Goal: Information Seeking & Learning: Learn about a topic

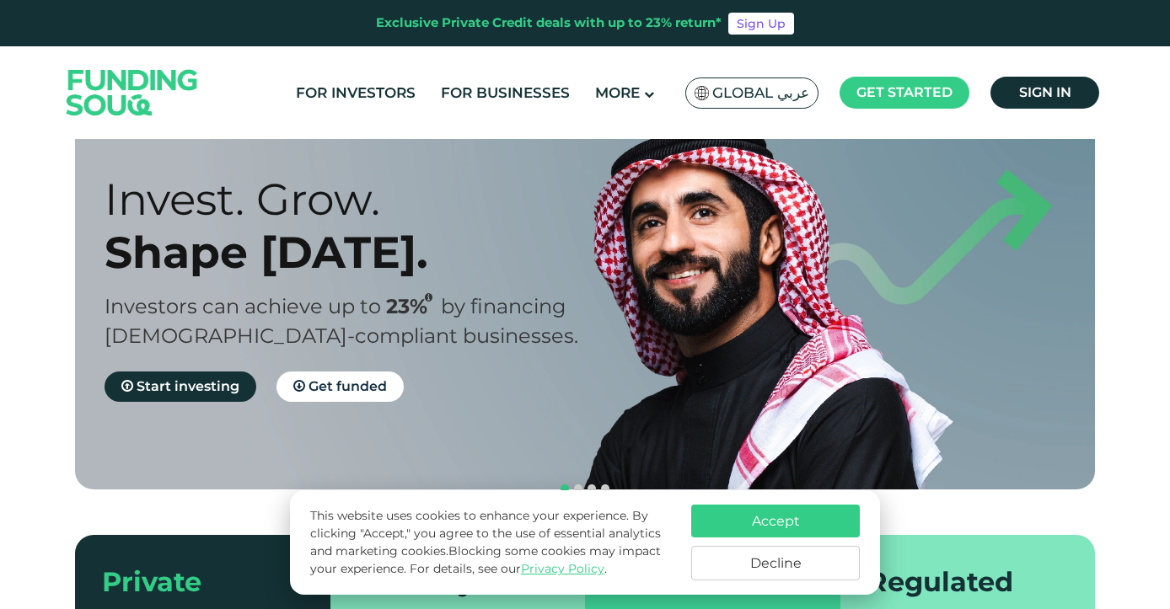
scroll to position [92, 0]
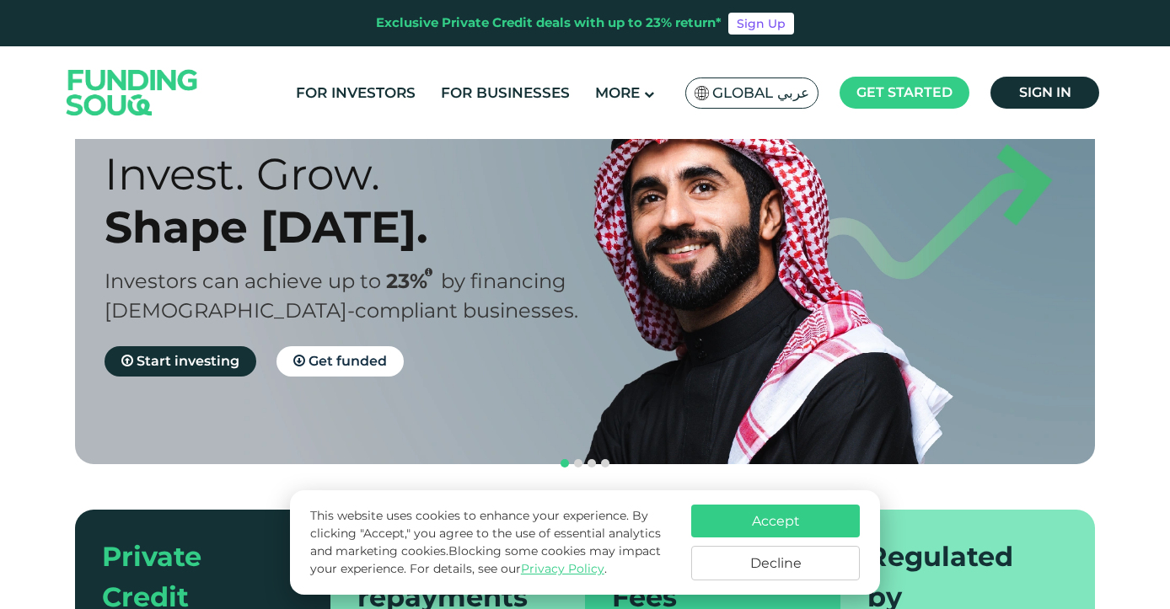
click at [744, 513] on button "Accept" at bounding box center [775, 521] width 169 height 33
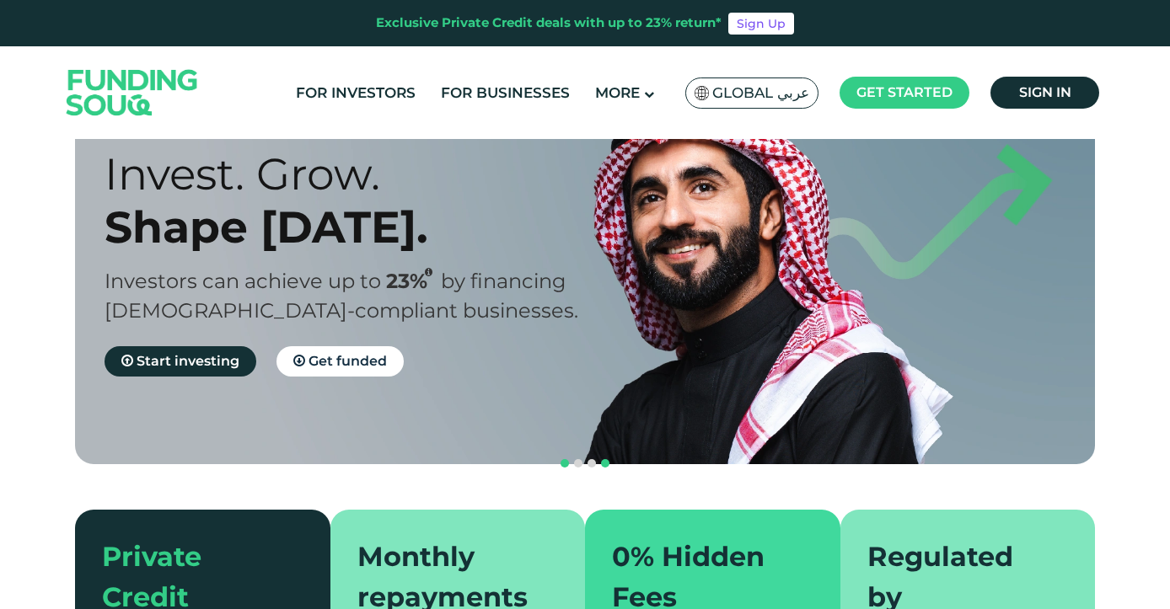
click at [607, 459] on span "navigation" at bounding box center [605, 463] width 8 height 8
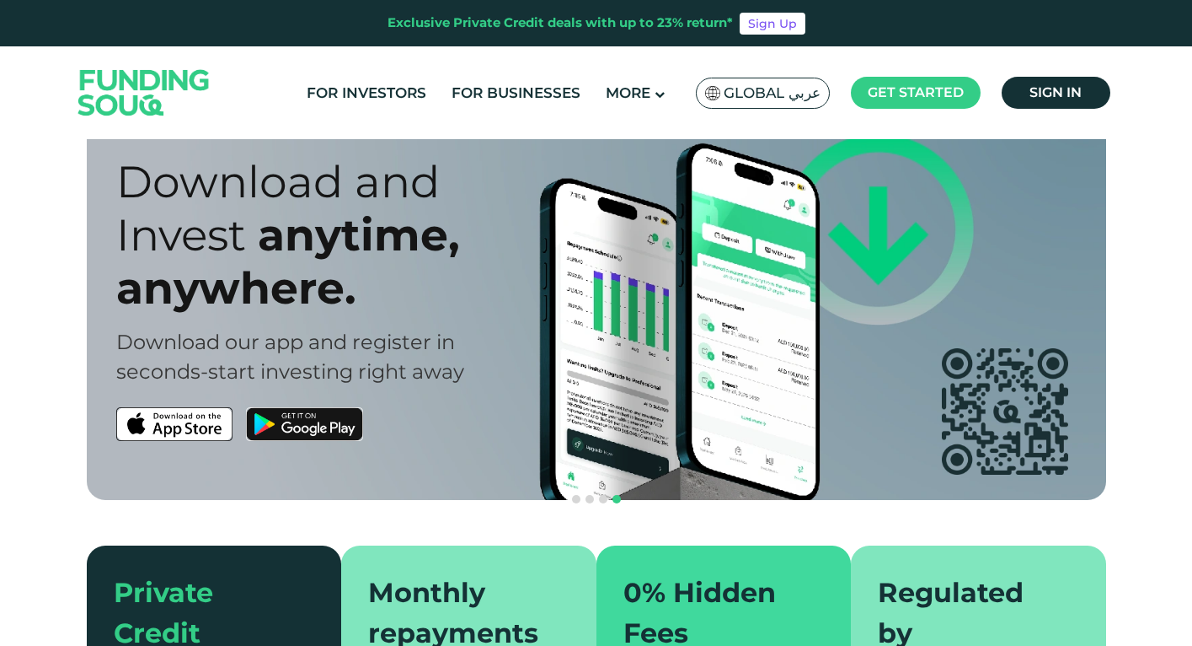
scroll to position [0, 0]
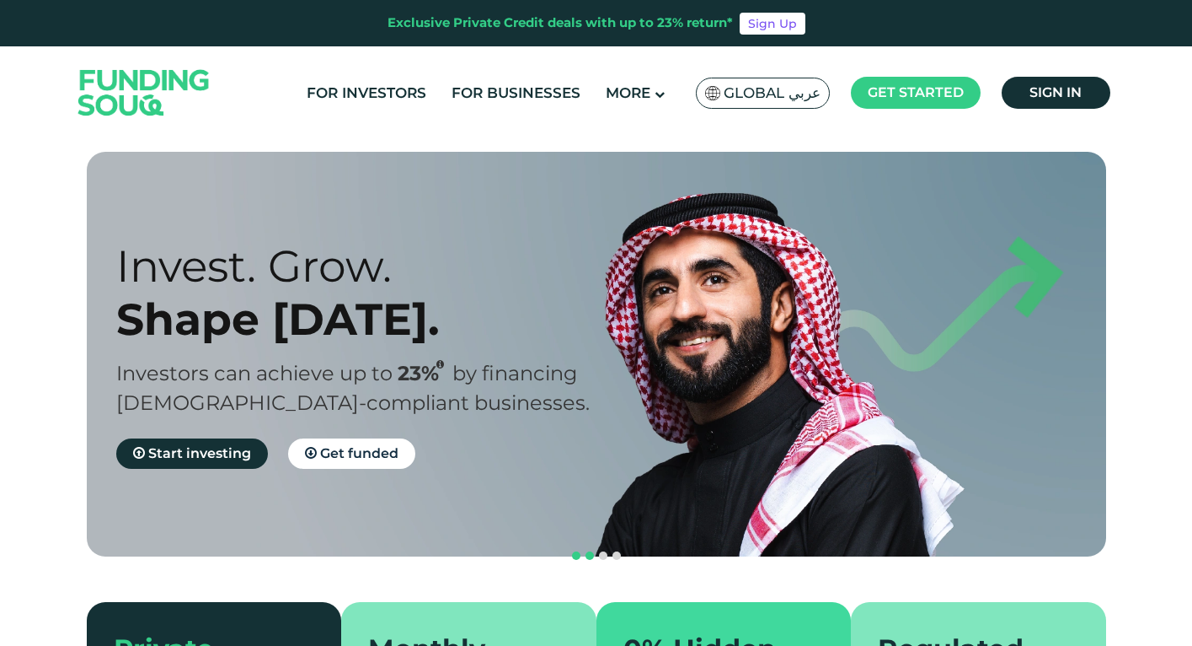
click at [591, 549] on button "navigation" at bounding box center [589, 555] width 13 height 13
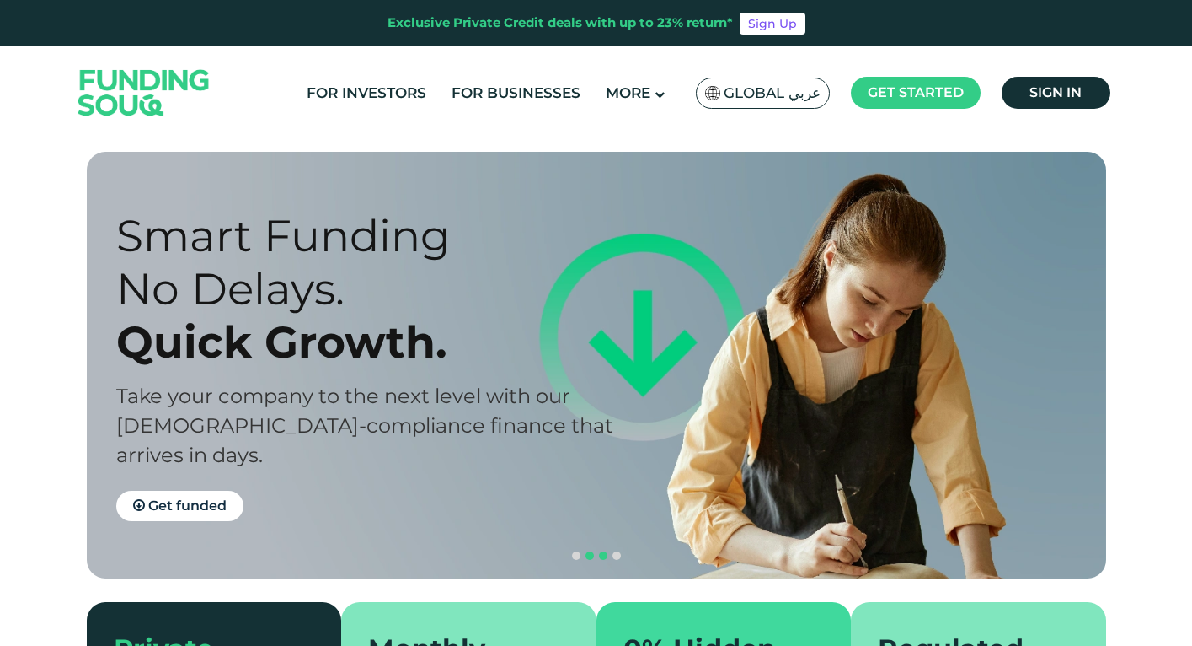
click at [601, 549] on button "navigation" at bounding box center [603, 555] width 13 height 13
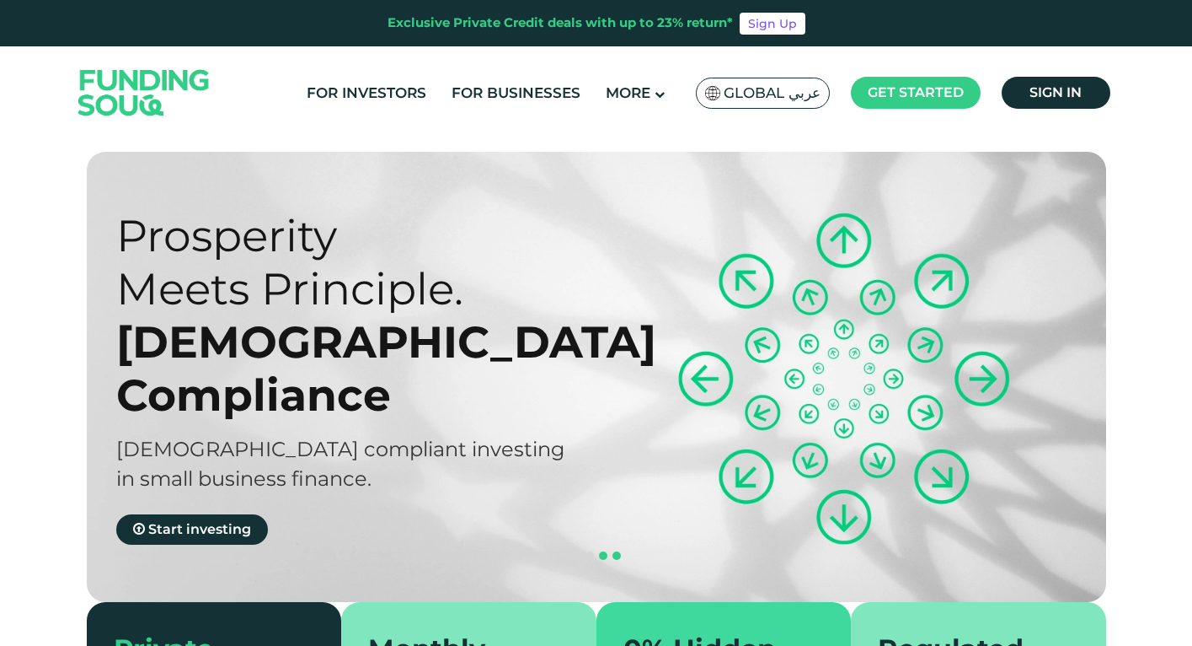
click at [613, 549] on button "navigation" at bounding box center [616, 555] width 13 height 13
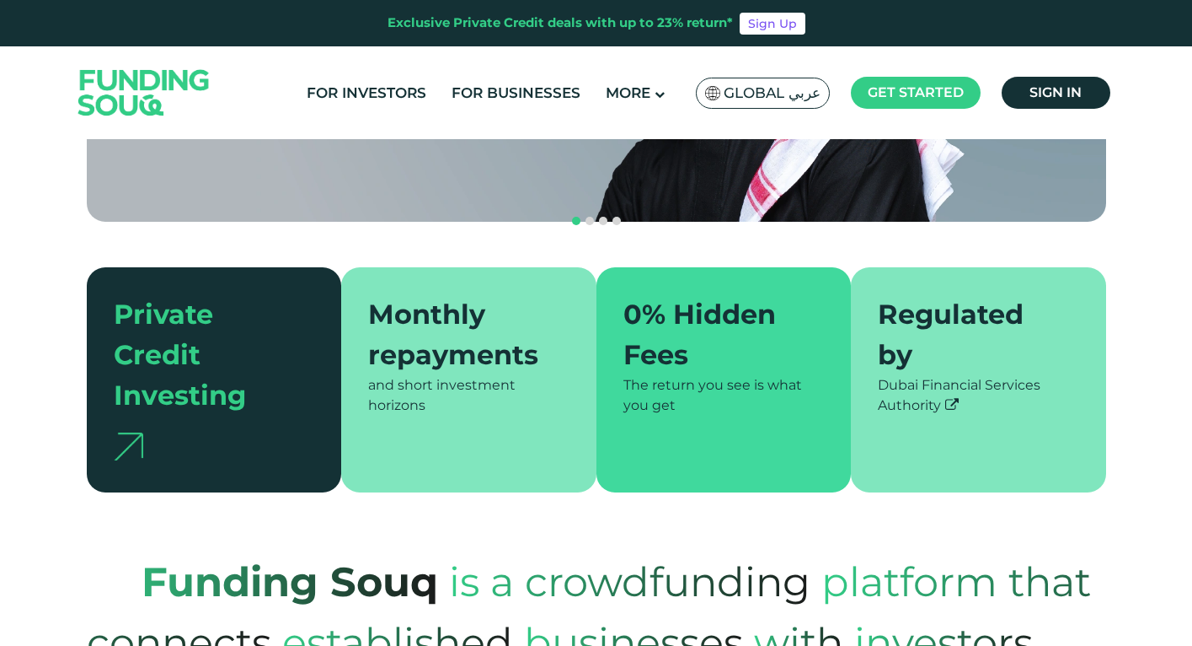
type tc-range-slider "4"
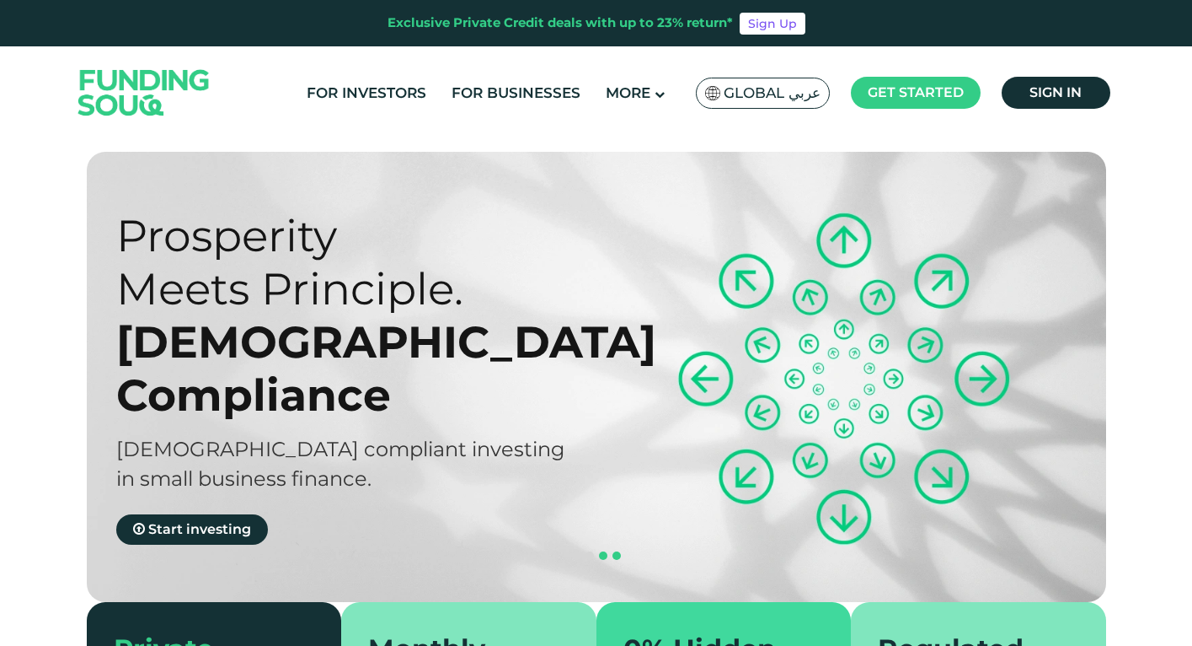
click at [620, 549] on button "navigation" at bounding box center [616, 555] width 13 height 13
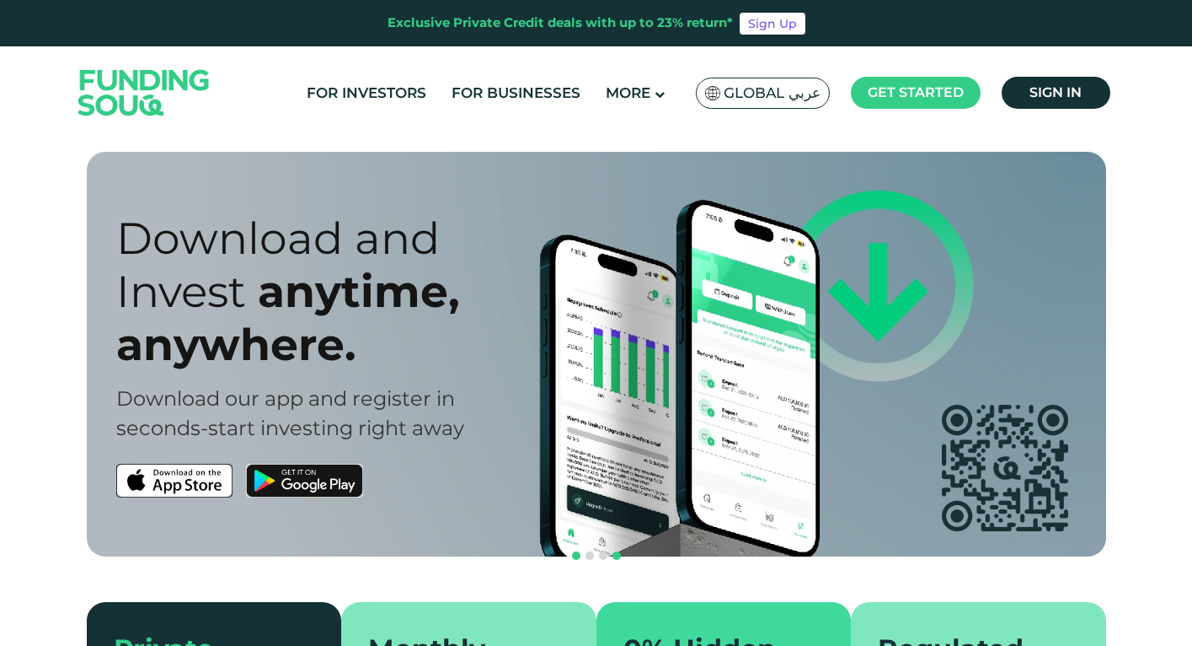
click at [581, 549] on button "navigation" at bounding box center [576, 555] width 13 height 13
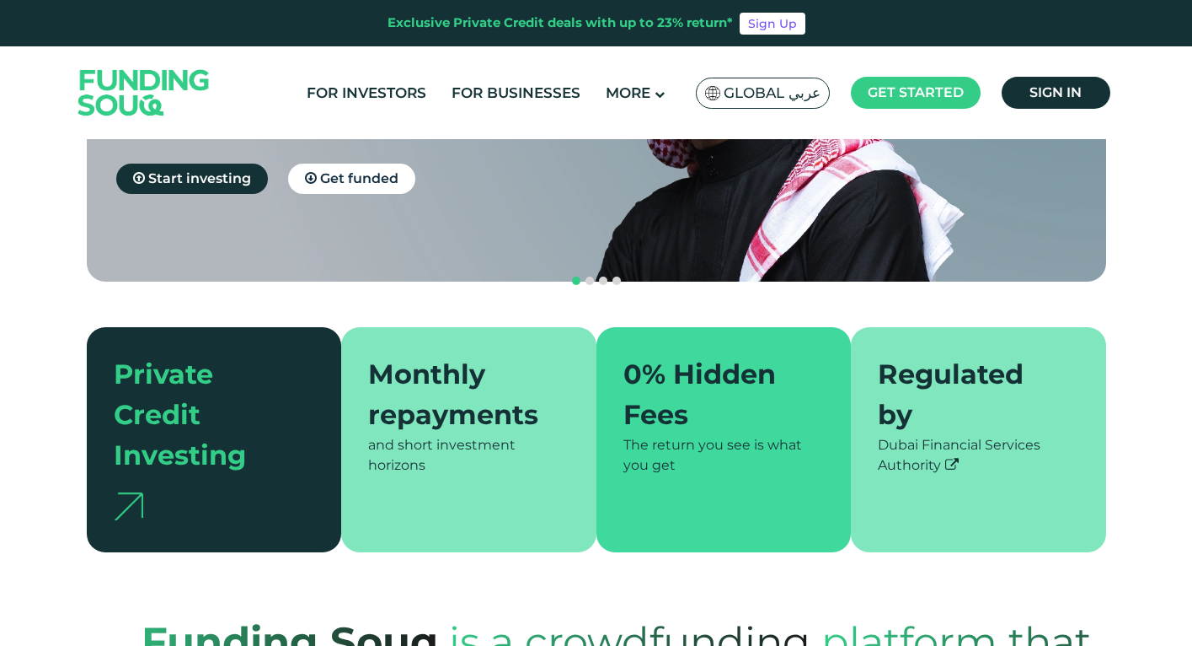
scroll to position [296, 0]
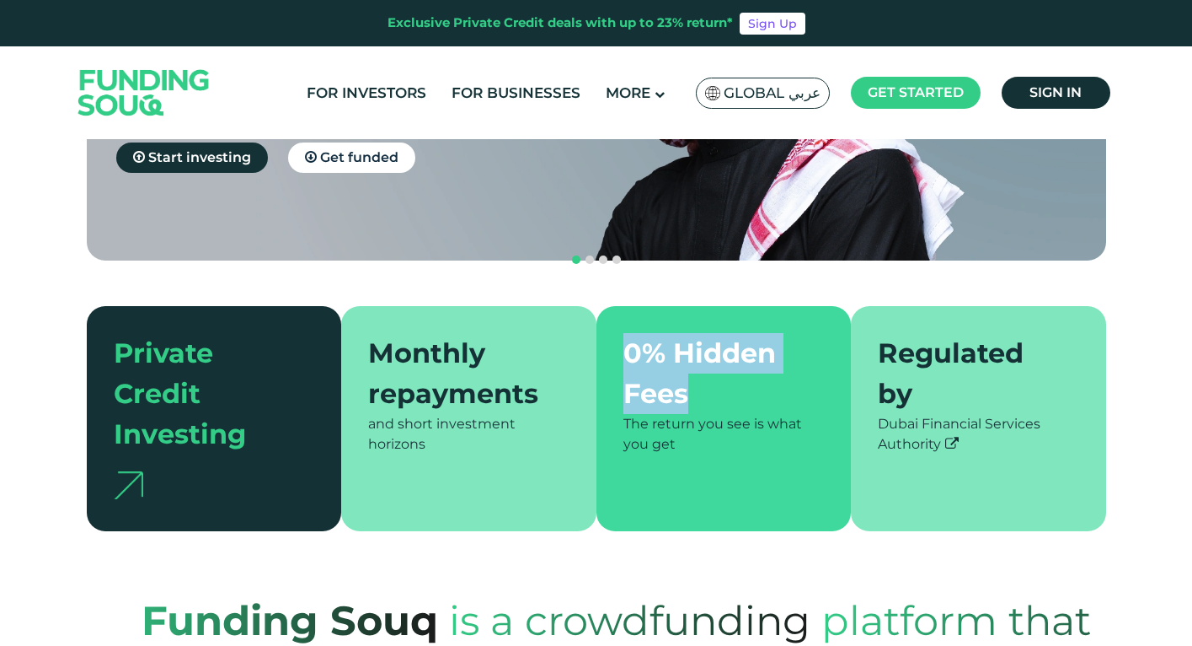
drag, startPoint x: 622, startPoint y: 308, endPoint x: 715, endPoint y: 348, distance: 101.6
click at [715, 348] on div "0% Hidden Fees The return you see is what you get" at bounding box center [724, 418] width 255 height 225
click at [715, 348] on div "0% Hidden Fees" at bounding box center [714, 373] width 181 height 81
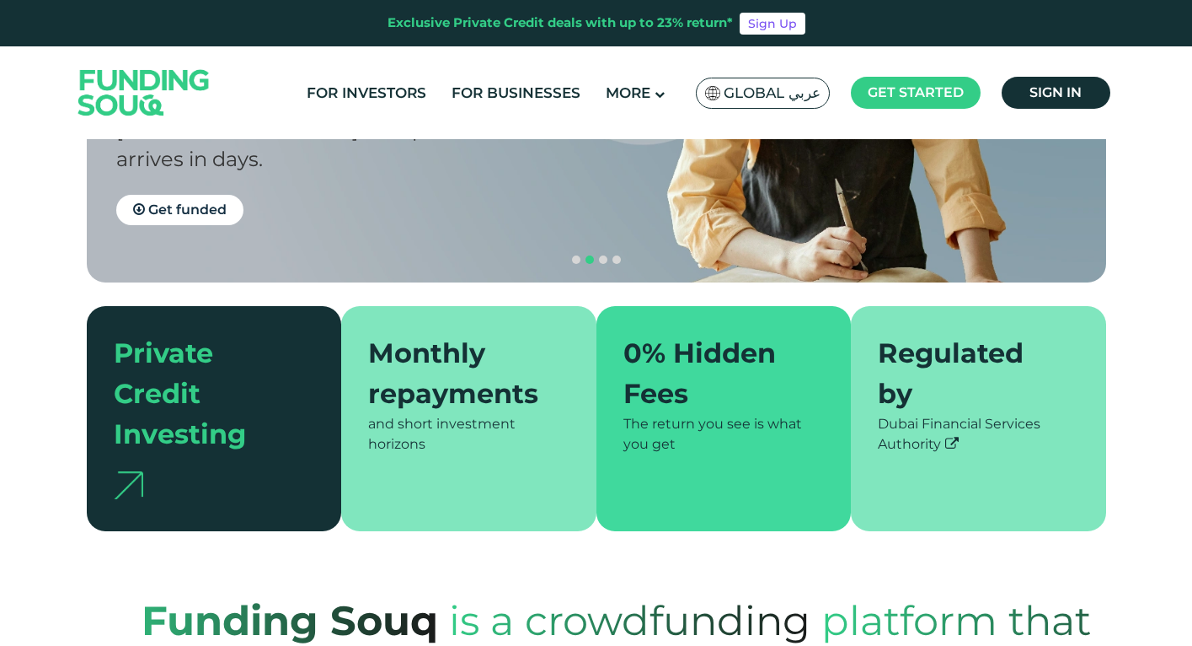
click at [956, 437] on icon at bounding box center [952, 443] width 13 height 13
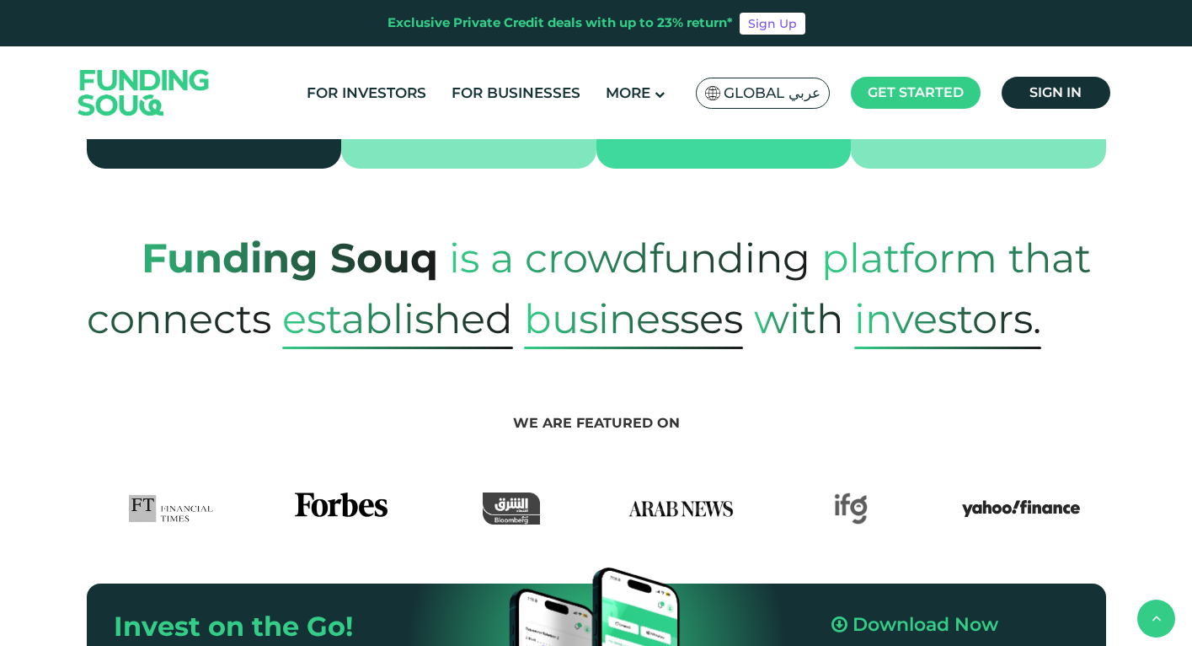
scroll to position [659, 0]
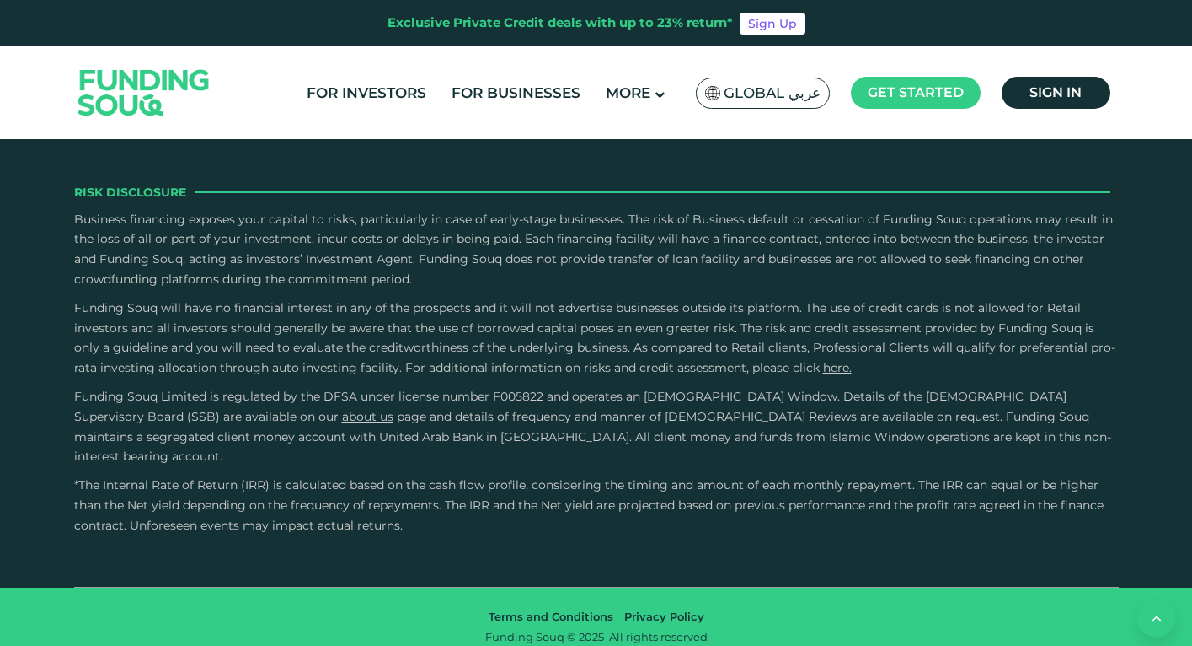
click at [1155, 608] on button "back" at bounding box center [1157, 618] width 38 height 38
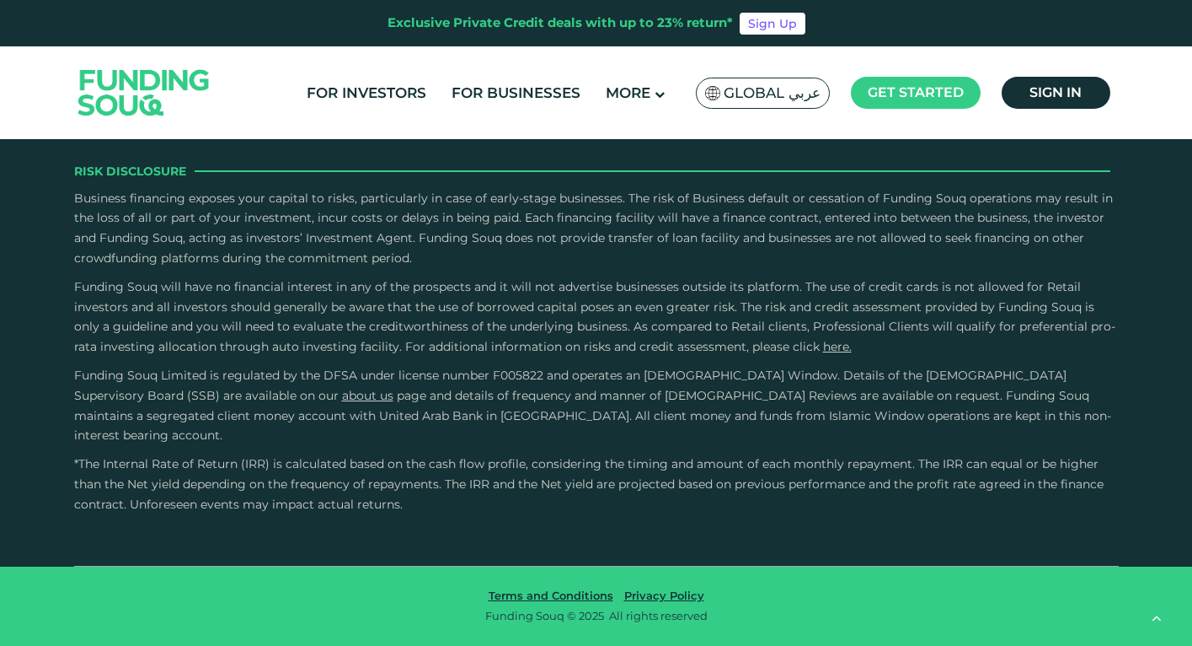
scroll to position [5045, 0]
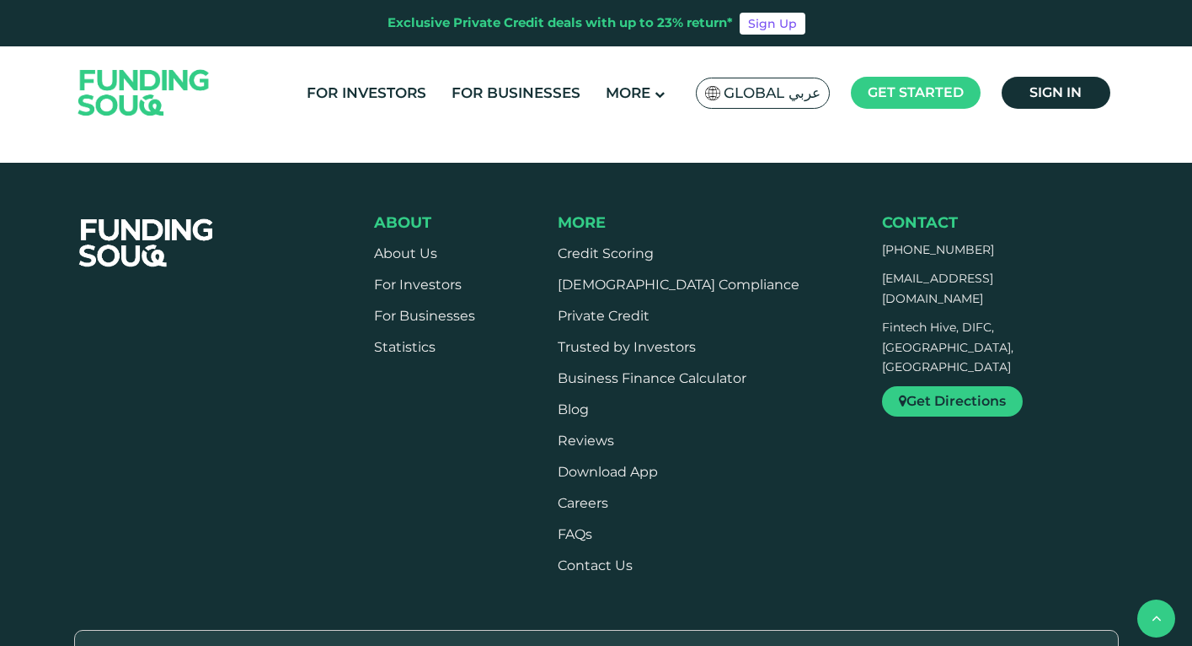
scroll to position [1085, 0]
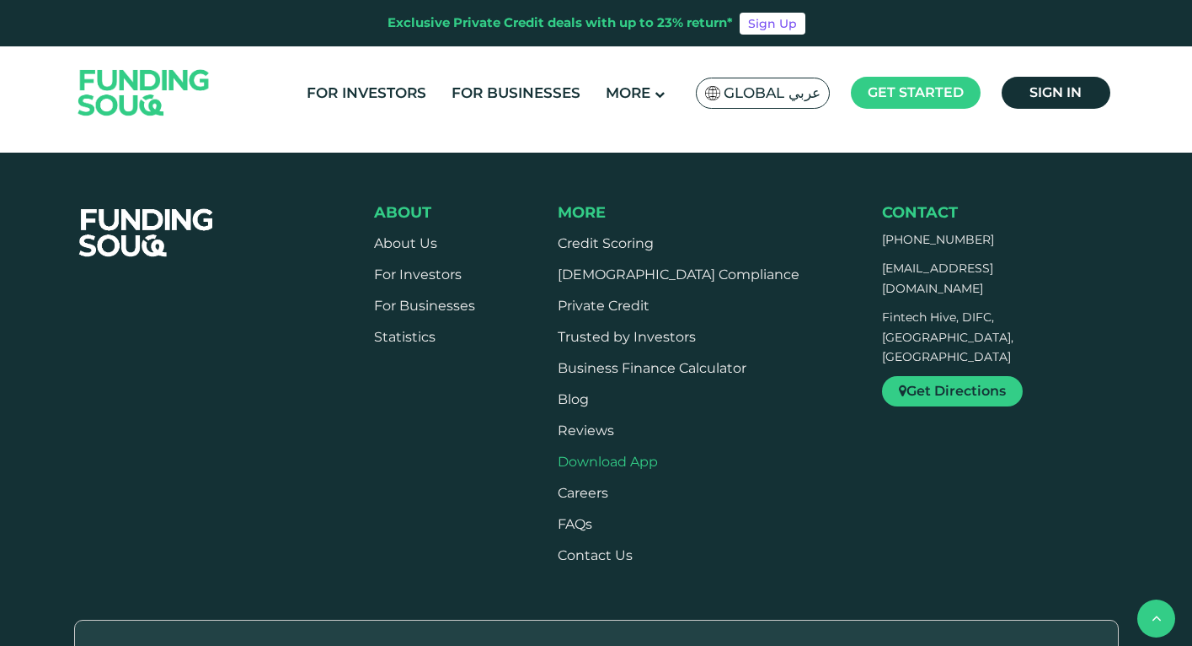
click at [638, 453] on link "Download App" at bounding box center [608, 461] width 100 height 16
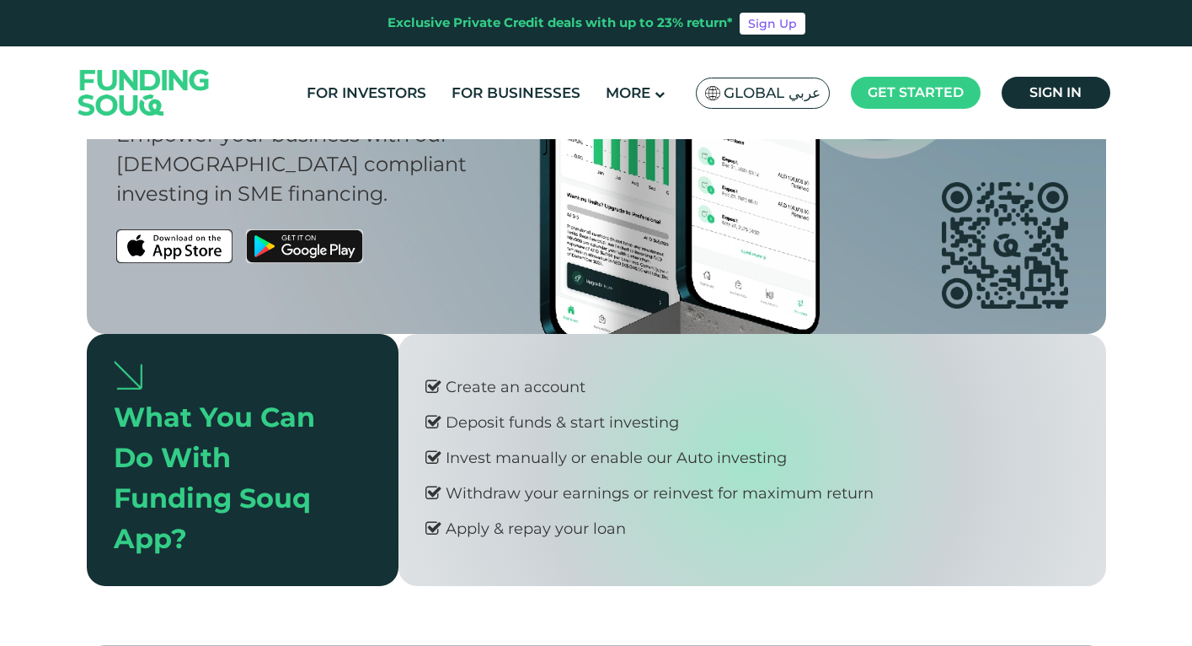
scroll to position [217, 0]
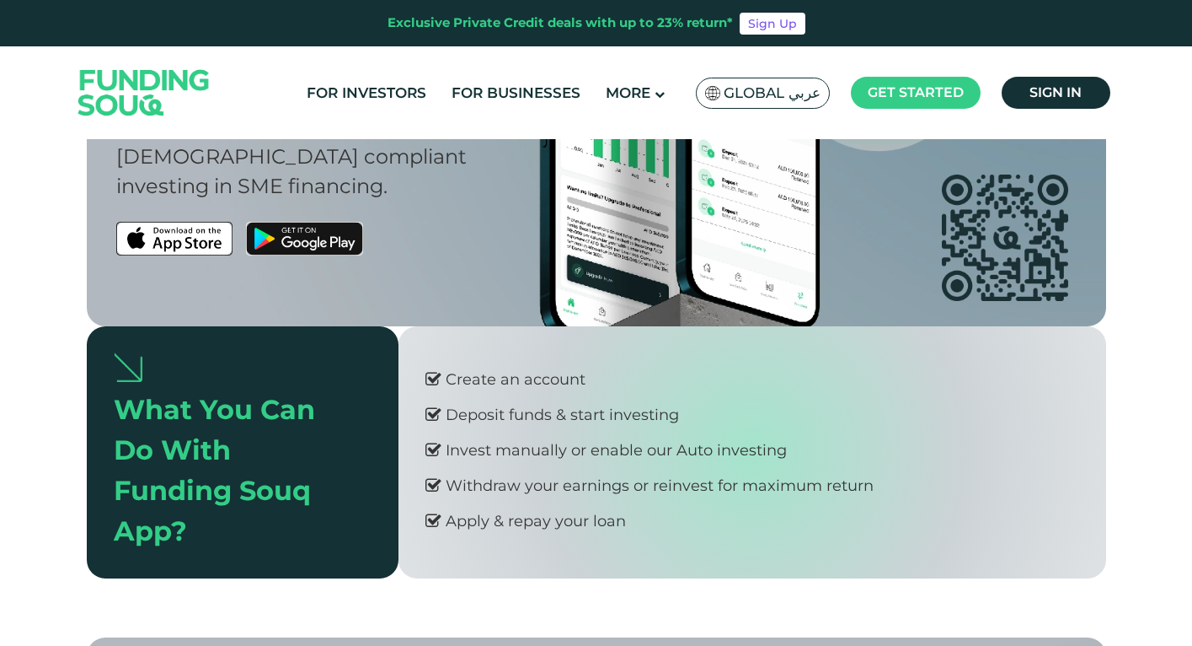
click at [507, 386] on div "Create an account" at bounding box center [516, 379] width 140 height 19
click at [208, 419] on div "What You Can Do With Funding Souq App?" at bounding box center [230, 470] width 232 height 162
click at [469, 409] on div "Deposit funds & start investing" at bounding box center [562, 414] width 233 height 19
click at [430, 415] on icon at bounding box center [434, 414] width 16 height 17
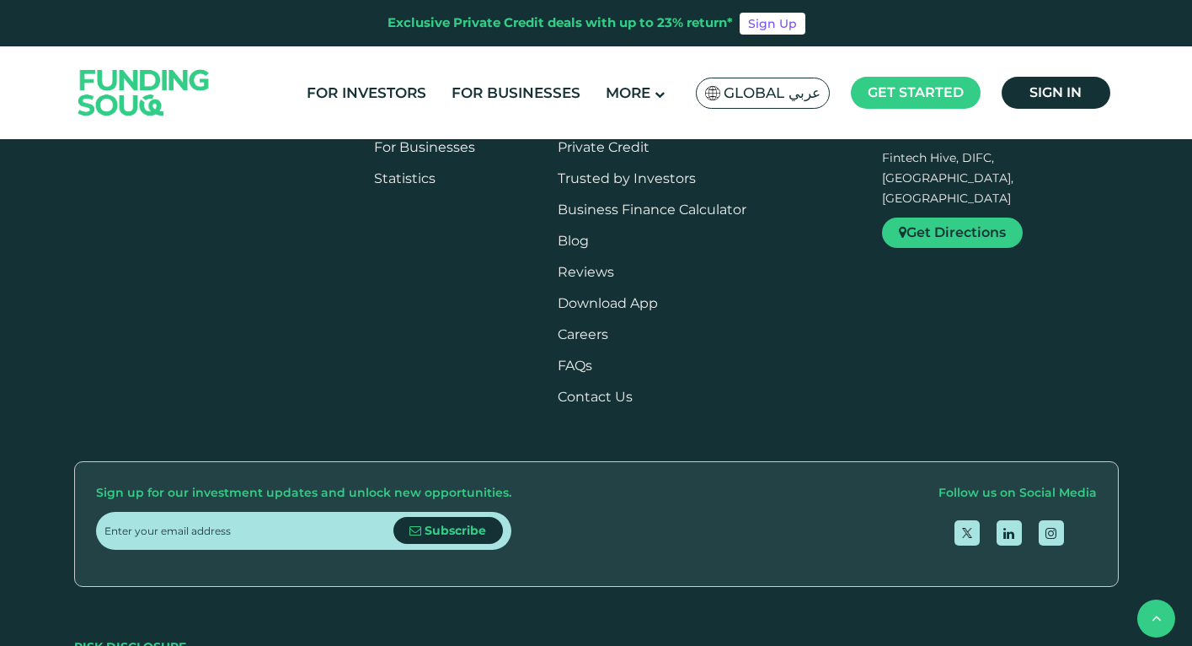
scroll to position [1712, 0]
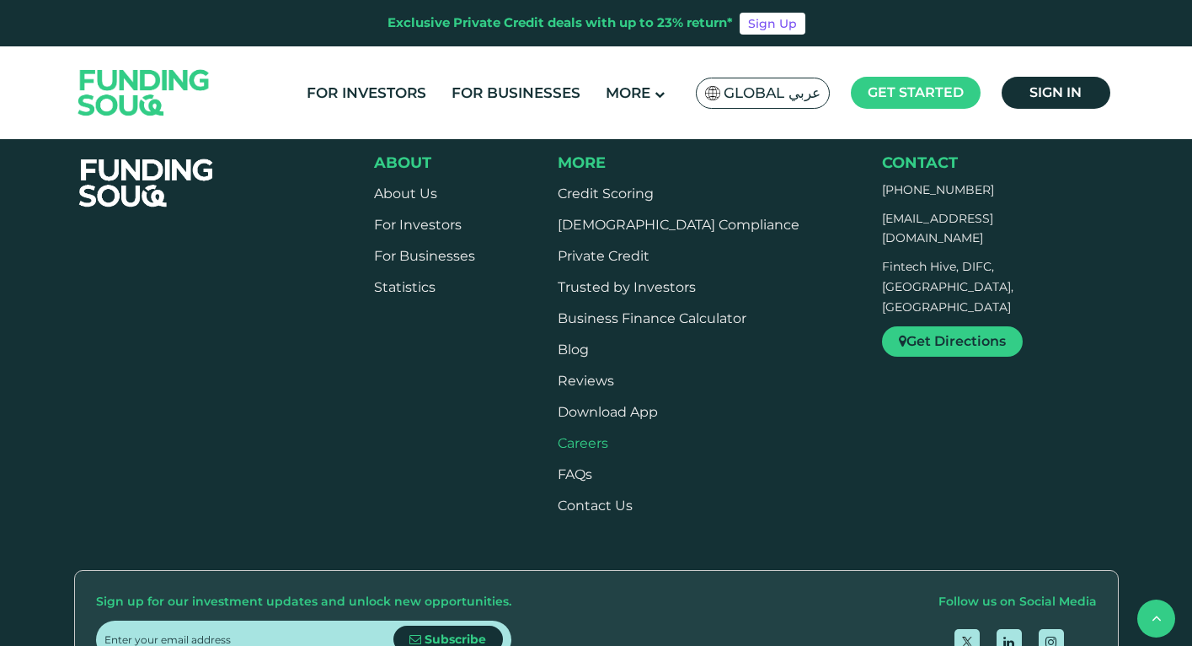
click at [608, 442] on span "Careers" at bounding box center [583, 443] width 51 height 16
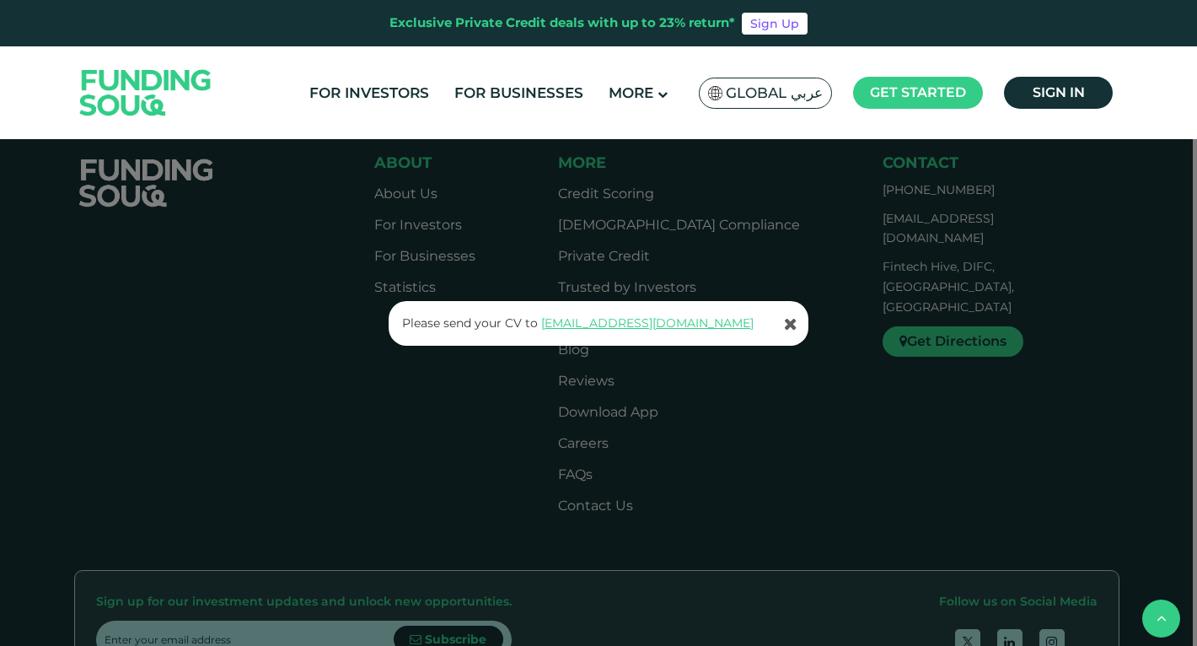
click at [463, 433] on div "Please send your CV to support@fundingsouq.com" at bounding box center [598, 323] width 1197 height 646
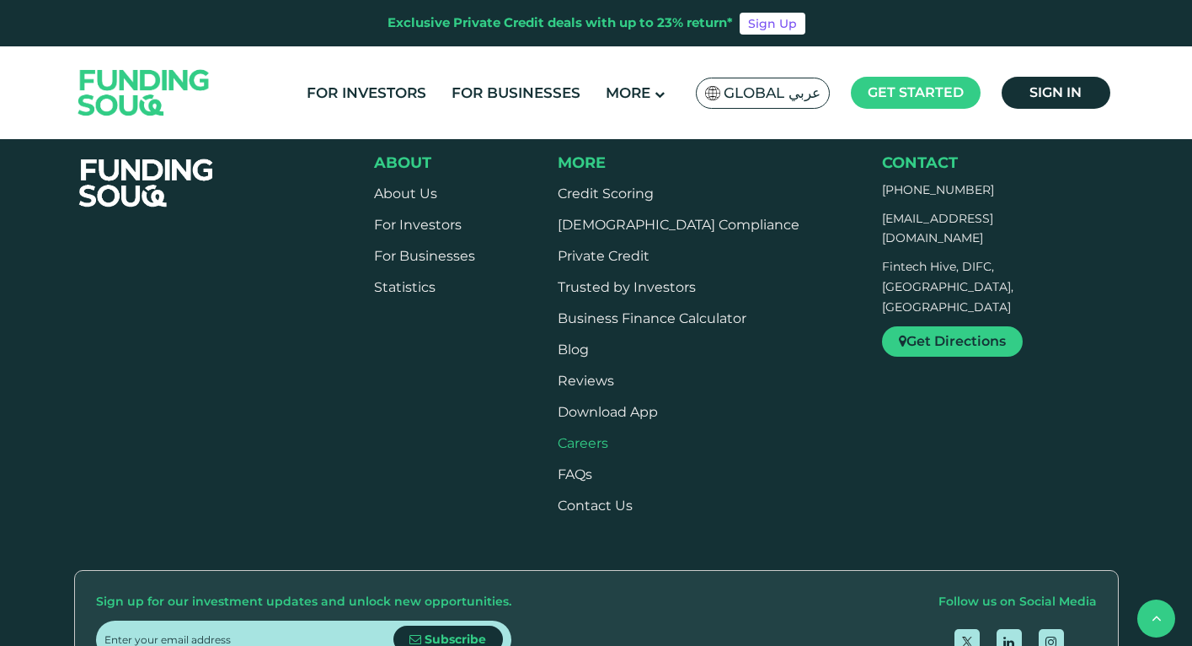
click at [597, 447] on span "Careers" at bounding box center [583, 443] width 51 height 16
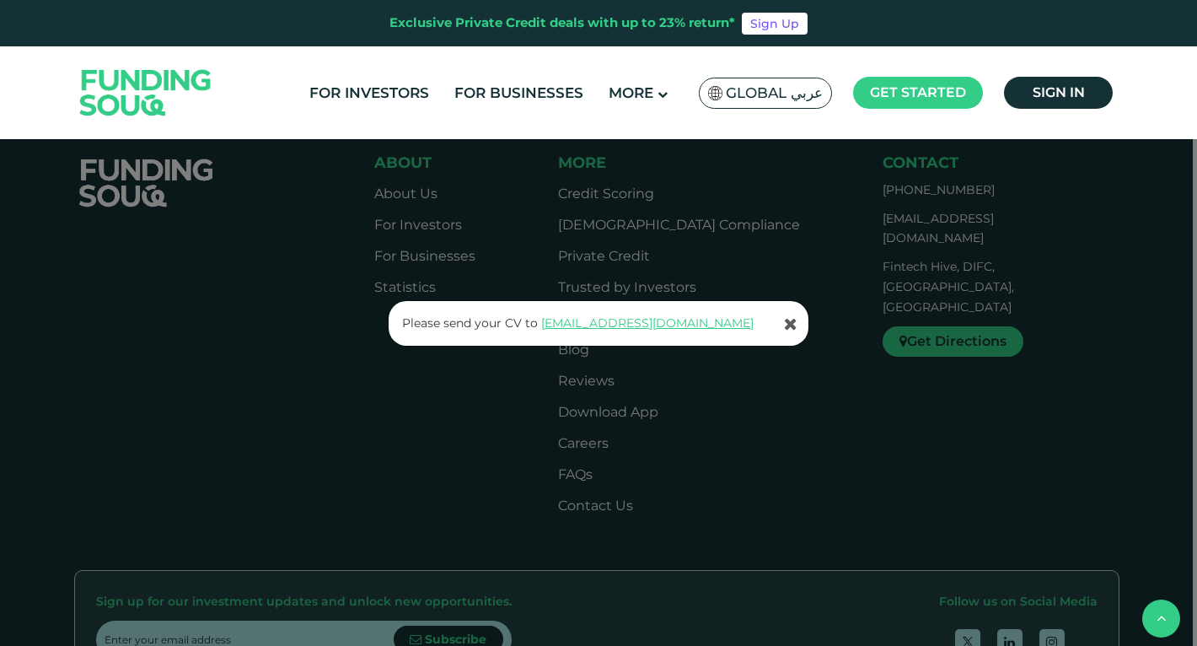
click at [555, 448] on div "Please send your CV to support@fundingsouq.com" at bounding box center [598, 323] width 1197 height 646
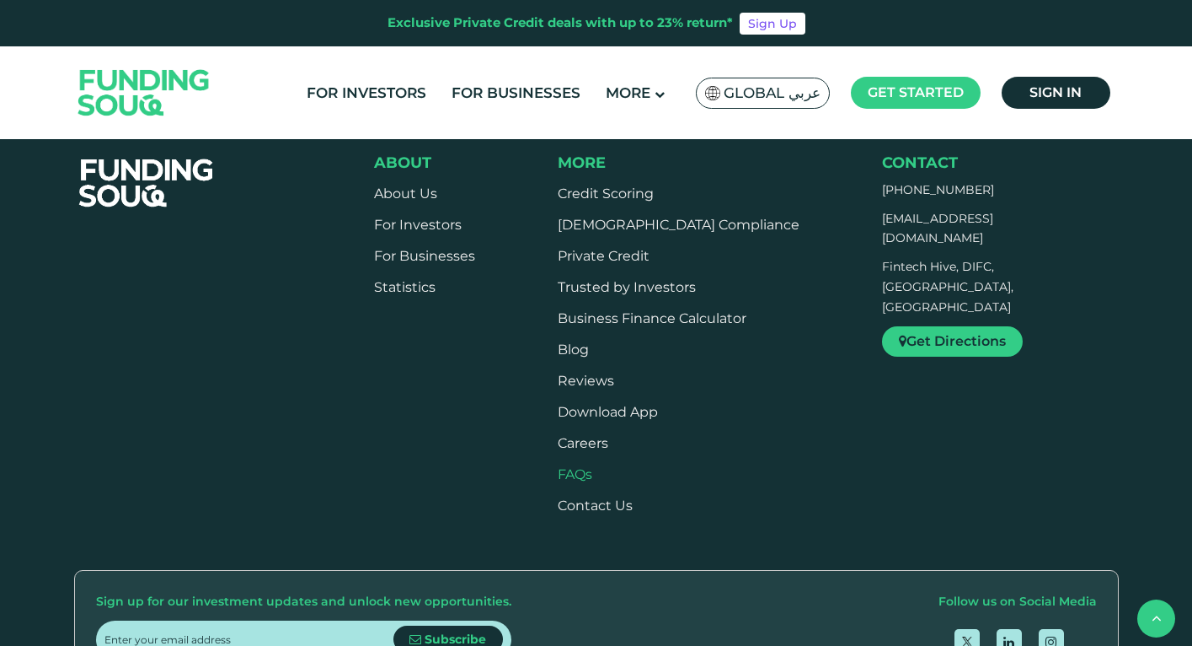
click at [592, 471] on link "FAQs" at bounding box center [575, 474] width 35 height 16
